Goal: Transaction & Acquisition: Download file/media

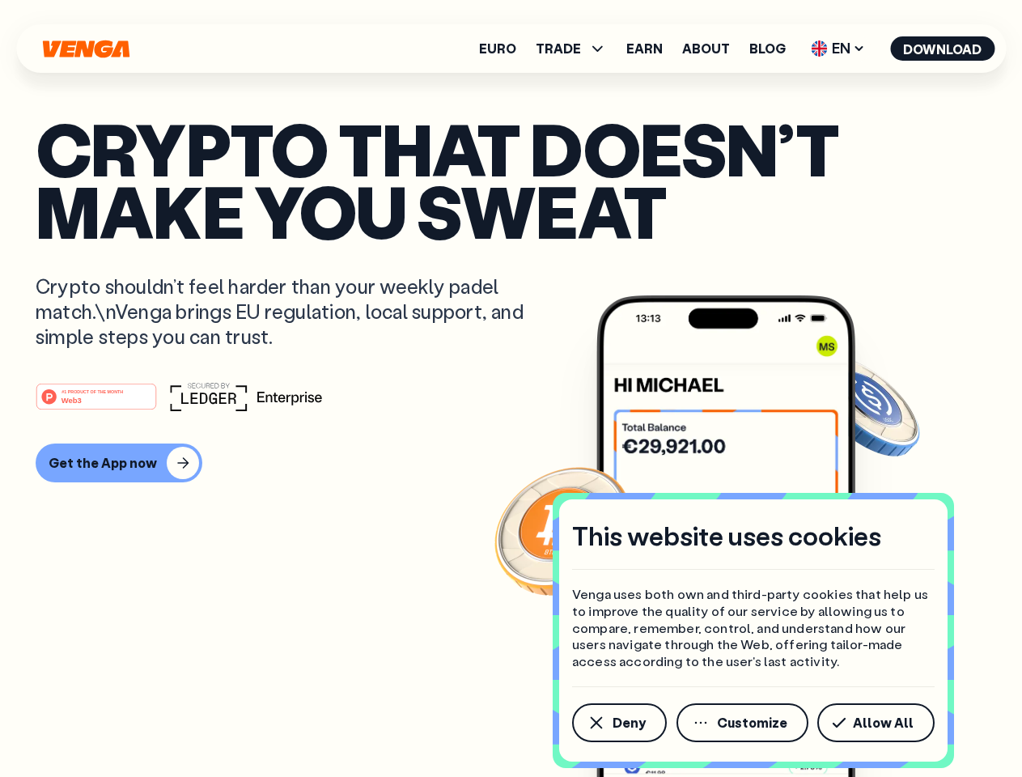
click at [511, 389] on div "#1 PRODUCT OF THE MONTH Web3" at bounding box center [511, 396] width 951 height 29
click at [618, 723] on span "Deny" at bounding box center [629, 722] width 33 height 13
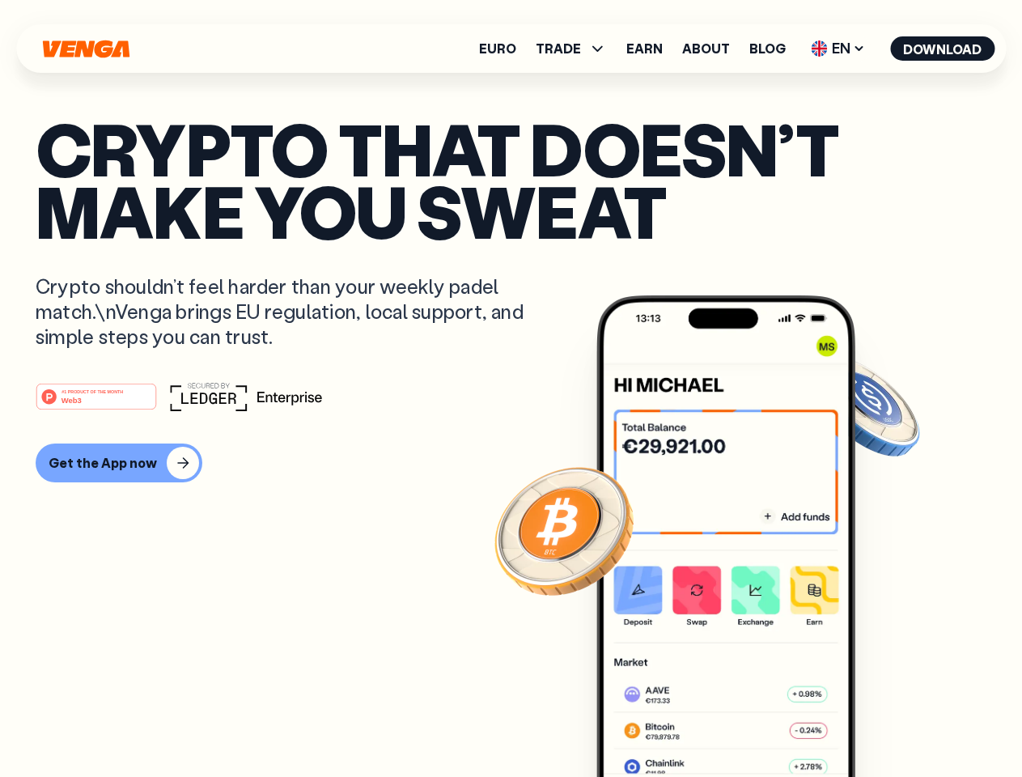
click at [744, 723] on img at bounding box center [726, 566] width 259 height 542
click at [879, 723] on article "Crypto that doesn’t make you sweat Crypto shouldn’t feel harder than your weekl…" at bounding box center [511, 420] width 951 height 607
click at [576, 49] on span "TRADE" at bounding box center [558, 48] width 45 height 13
click at [839, 49] on span "EN" at bounding box center [838, 49] width 66 height 26
click at [943, 49] on button "Download" at bounding box center [942, 48] width 104 height 24
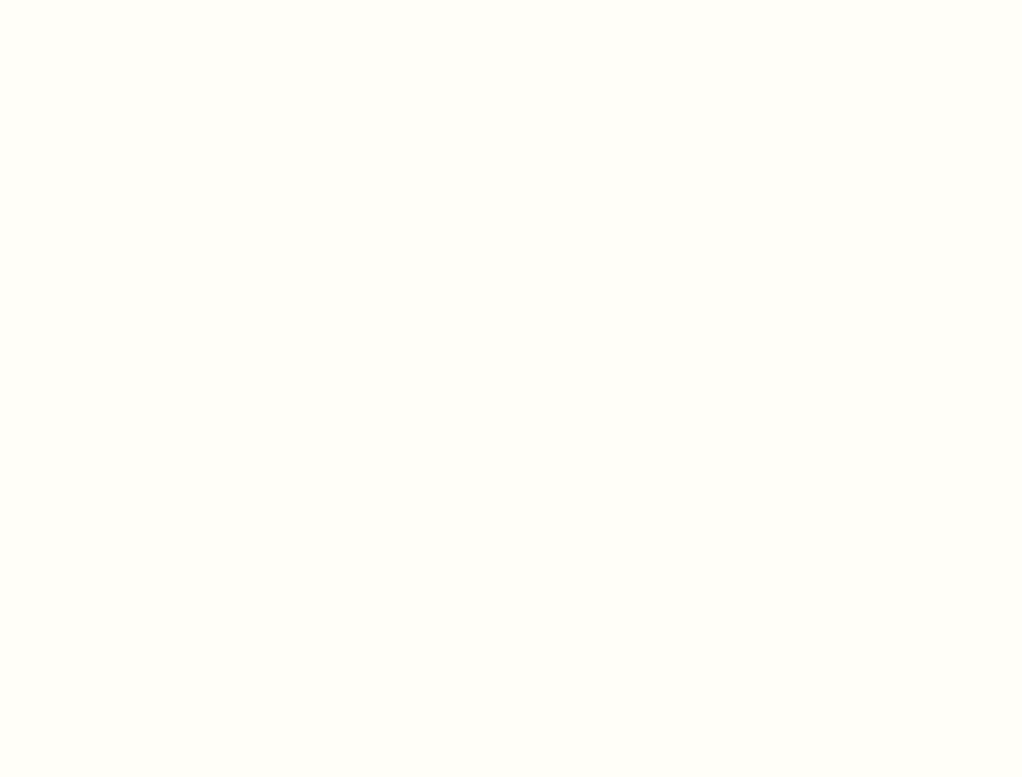
click at [511, 0] on html "This website uses cookies Venga uses both own and third-party cookies that help…" at bounding box center [511, 0] width 1022 height 0
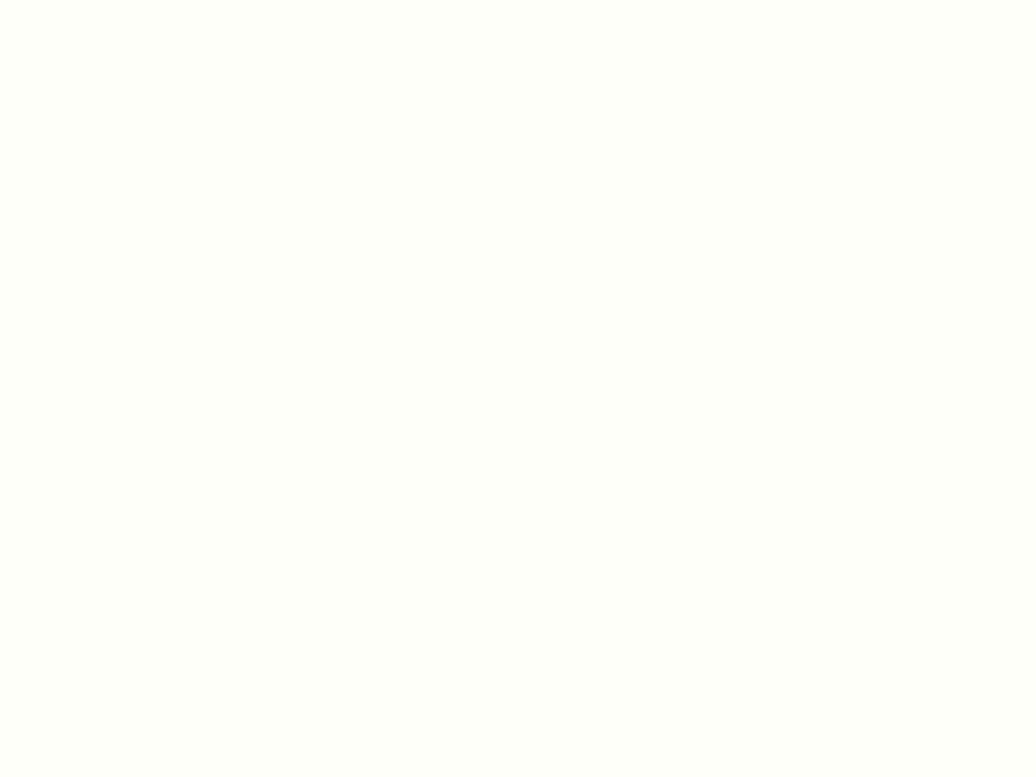
click at [117, 0] on html "This website uses cookies Venga uses both own and third-party cookies that help…" at bounding box center [518, 0] width 1036 height 0
click at [99, 0] on html "This website uses cookies Venga uses both own and third-party cookies that help…" at bounding box center [518, 0] width 1036 height 0
